Goal: Understand process/instructions

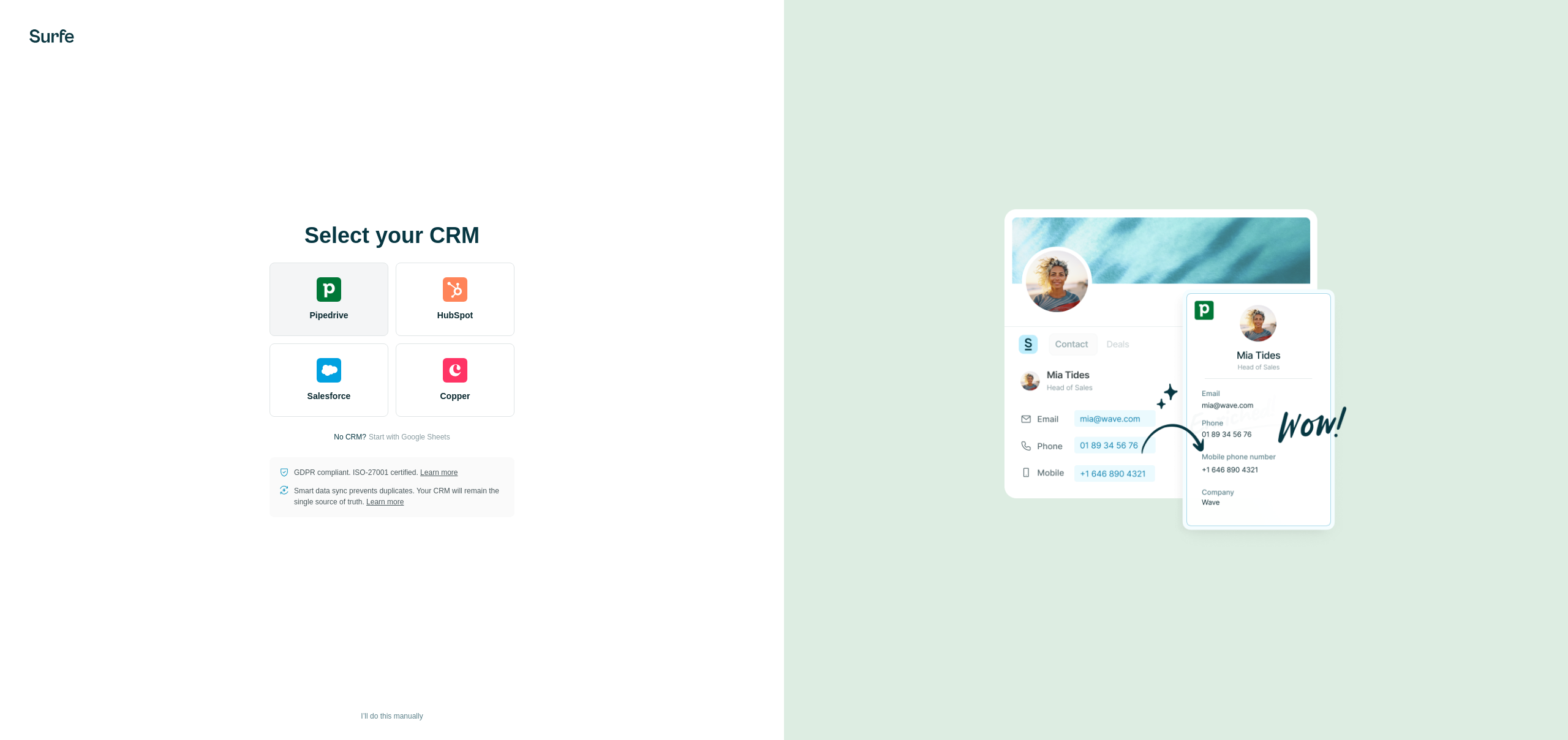
click at [347, 292] on div "Pipedrive" at bounding box center [329, 299] width 119 height 73
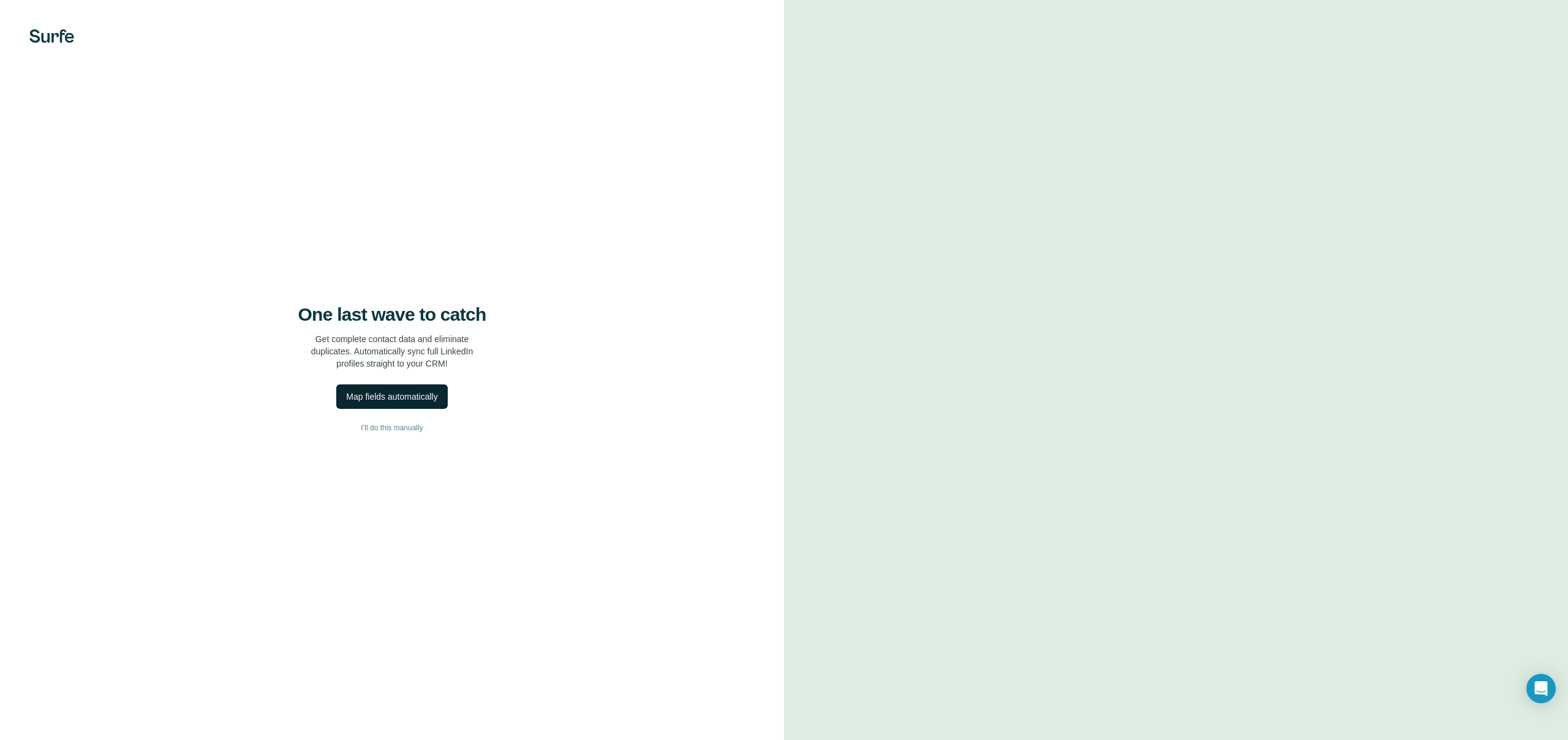
click at [420, 395] on div "Map fields automatically" at bounding box center [392, 396] width 91 height 12
